Goal: Task Accomplishment & Management: Use online tool/utility

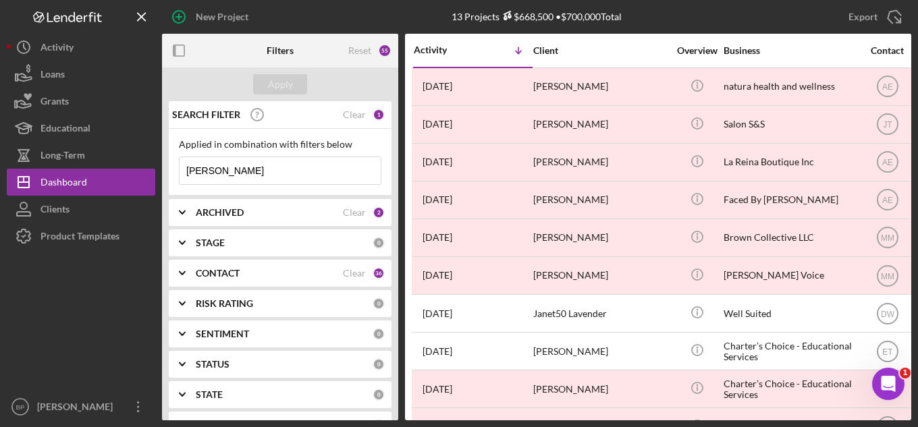
click at [266, 171] on input "jane" at bounding box center [280, 170] width 201 height 27
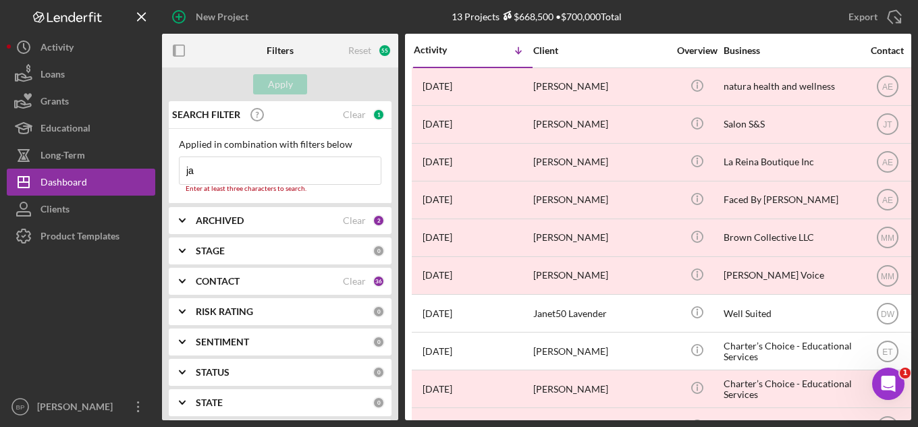
type input "j"
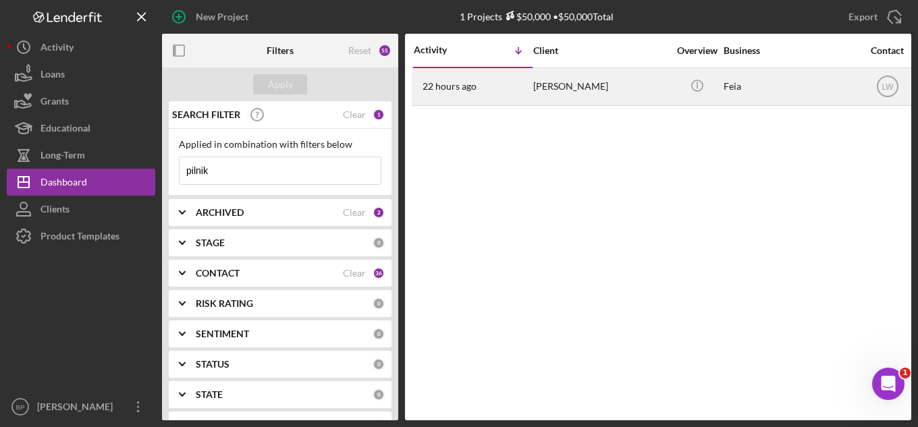
type input "pilnik"
click at [556, 82] on div "Thomas Pilnik" at bounding box center [600, 87] width 135 height 36
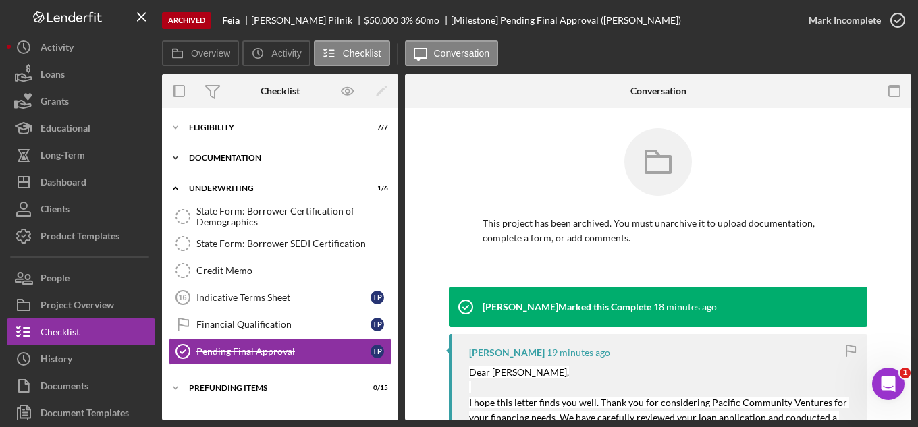
click at [192, 154] on div "Documentation" at bounding box center [285, 158] width 192 height 8
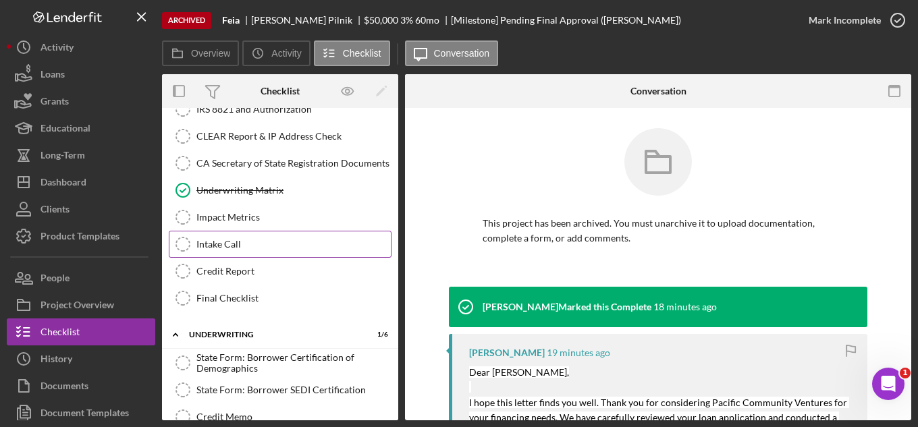
scroll to position [405, 0]
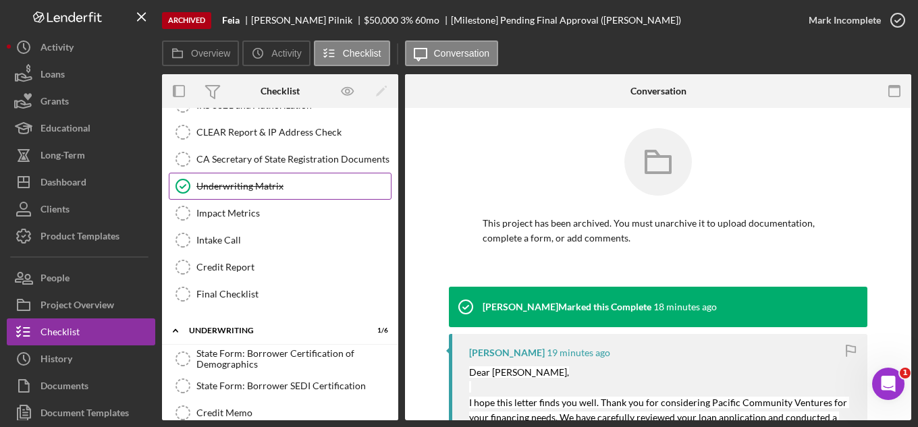
click at [242, 189] on div "Underwriting Matrix" at bounding box center [293, 186] width 194 height 11
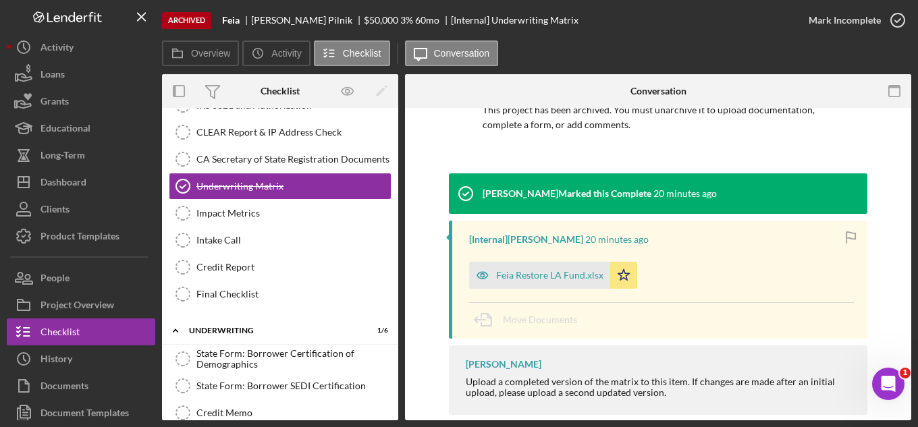
scroll to position [135, 0]
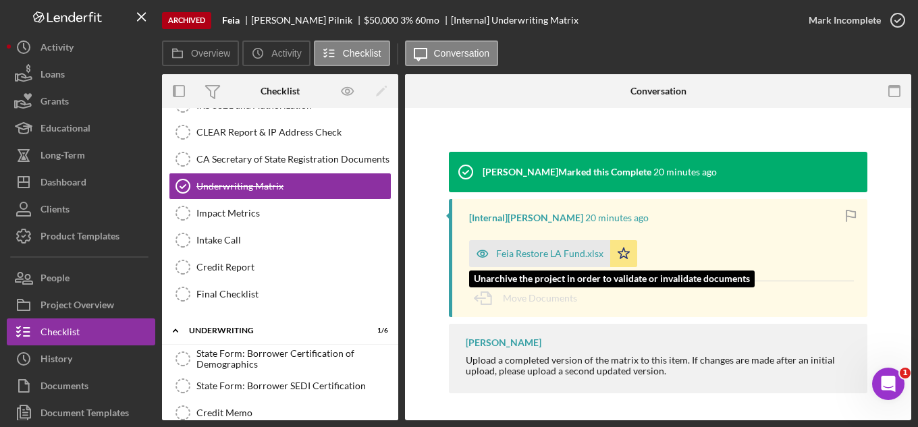
click at [548, 248] on div "Feia Restore LA Fund.xlsx" at bounding box center [549, 253] width 107 height 11
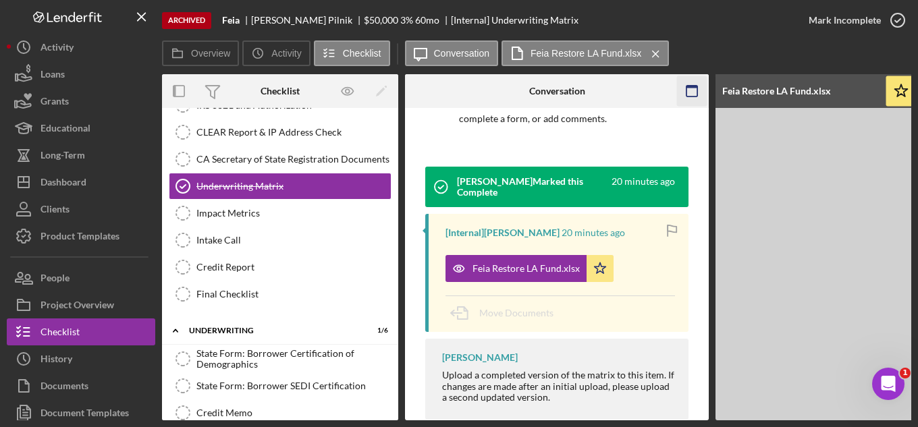
click at [684, 87] on icon "button" at bounding box center [692, 91] width 30 height 30
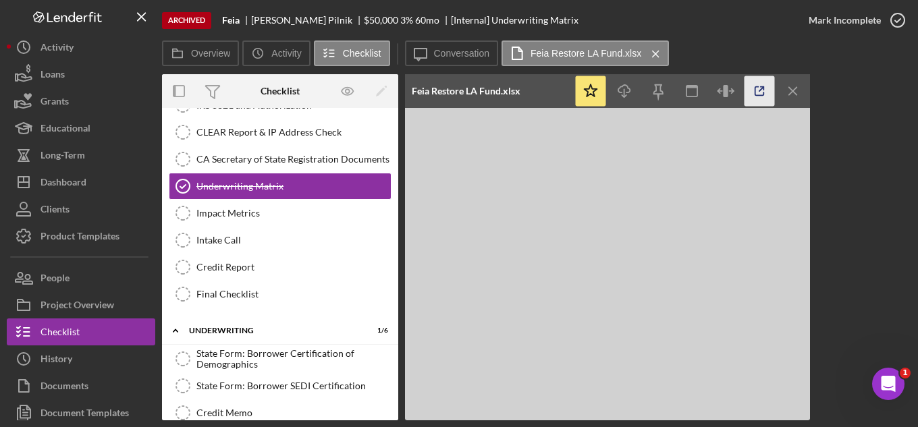
click at [759, 89] on icon "button" at bounding box center [759, 91] width 30 height 30
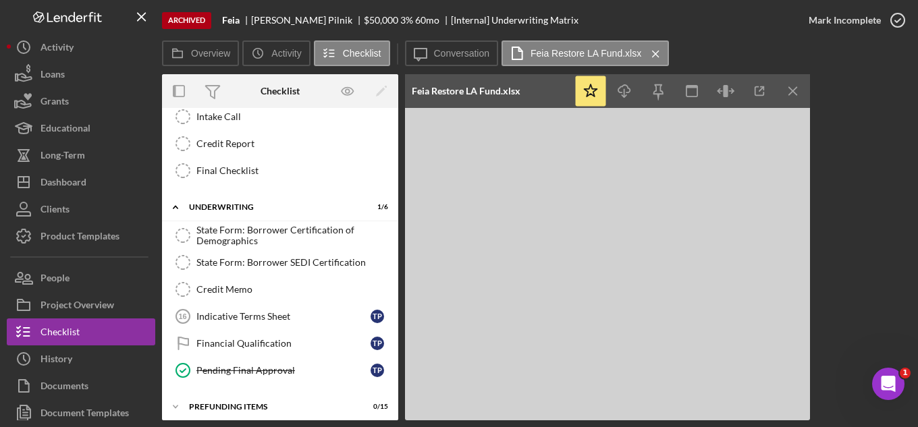
scroll to position [536, 0]
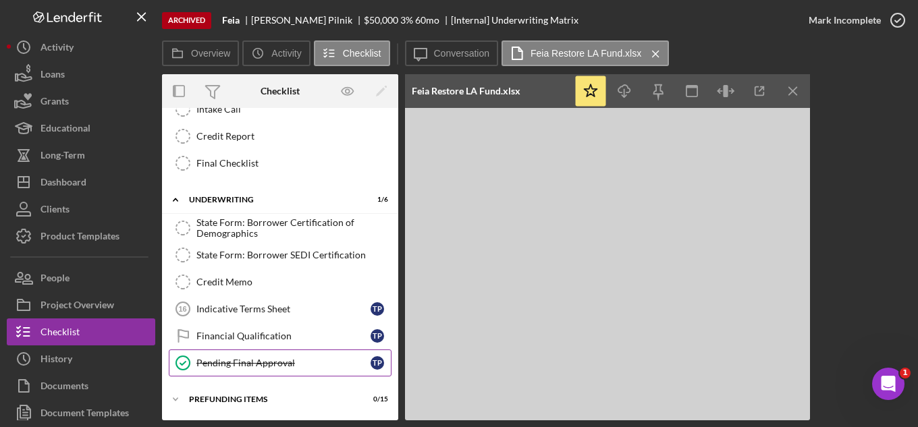
click at [232, 362] on div "Pending Final Approval" at bounding box center [283, 363] width 174 height 11
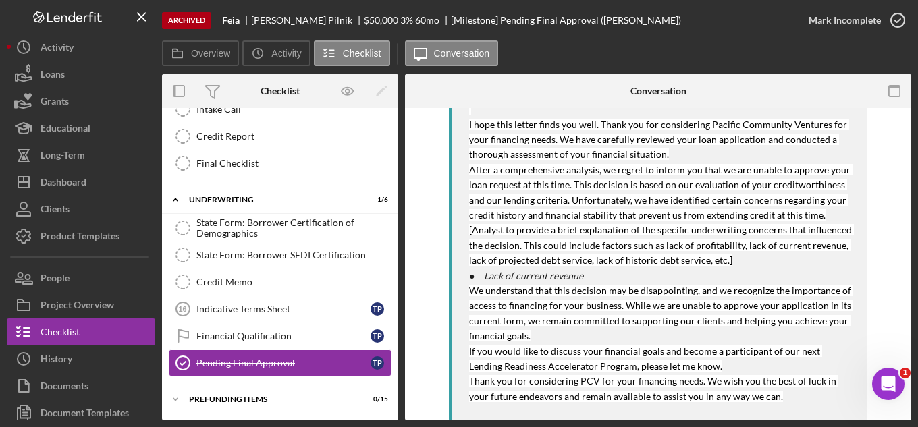
scroll to position [211, 0]
